Goal: Information Seeking & Learning: Learn about a topic

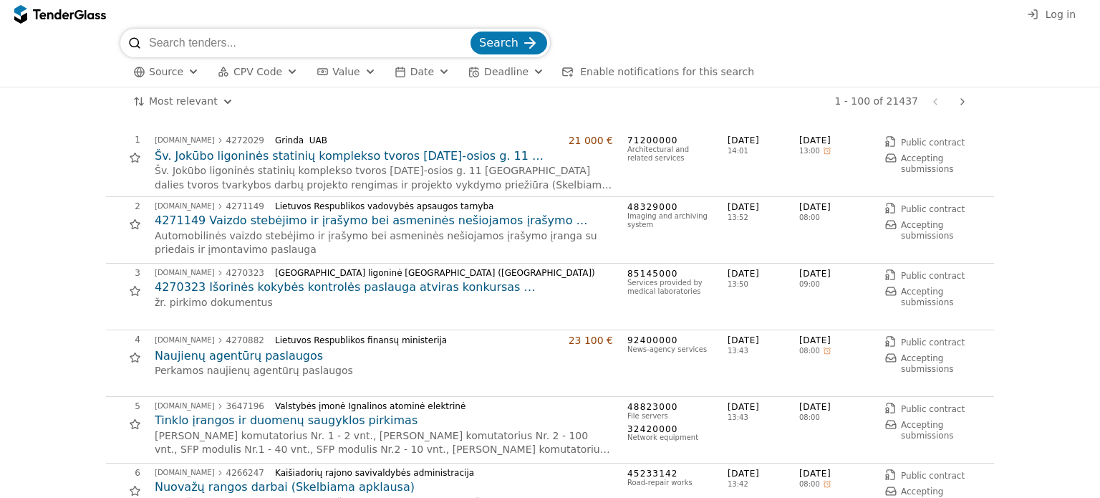
click at [252, 48] on input "search" at bounding box center [308, 43] width 319 height 29
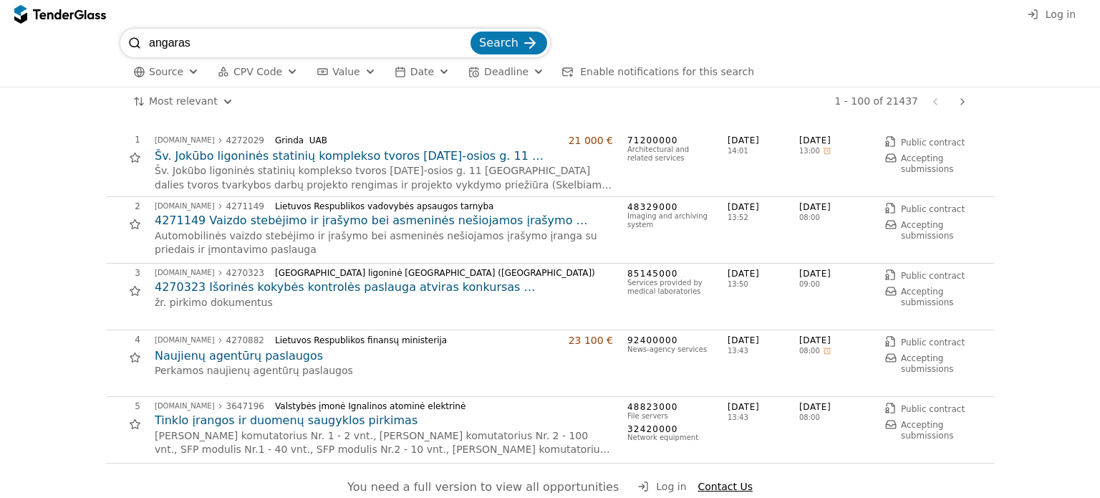
type input "angaras"
click at [470, 31] on button "Search" at bounding box center [508, 42] width 77 height 23
click at [207, 42] on input "search" at bounding box center [308, 43] width 319 height 29
type input "palapine"
click at [470, 31] on button "Search" at bounding box center [508, 42] width 77 height 23
